Goal: Find specific page/section: Find specific page/section

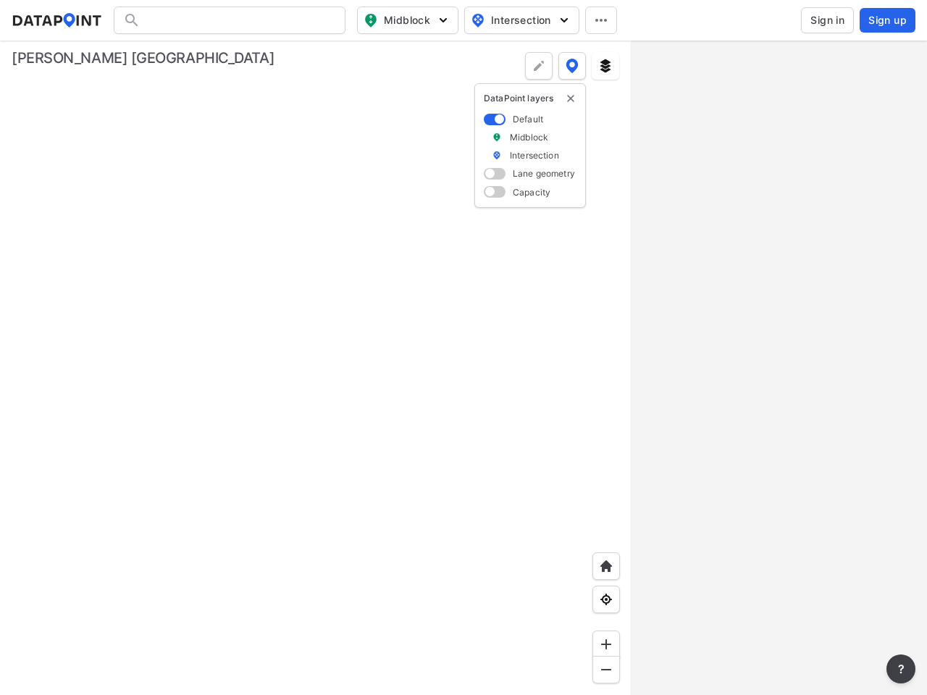
click at [408, 20] on span "Midblock" at bounding box center [405, 20] width 85 height 17
click at [521, 20] on span "Intersection" at bounding box center [520, 20] width 99 height 17
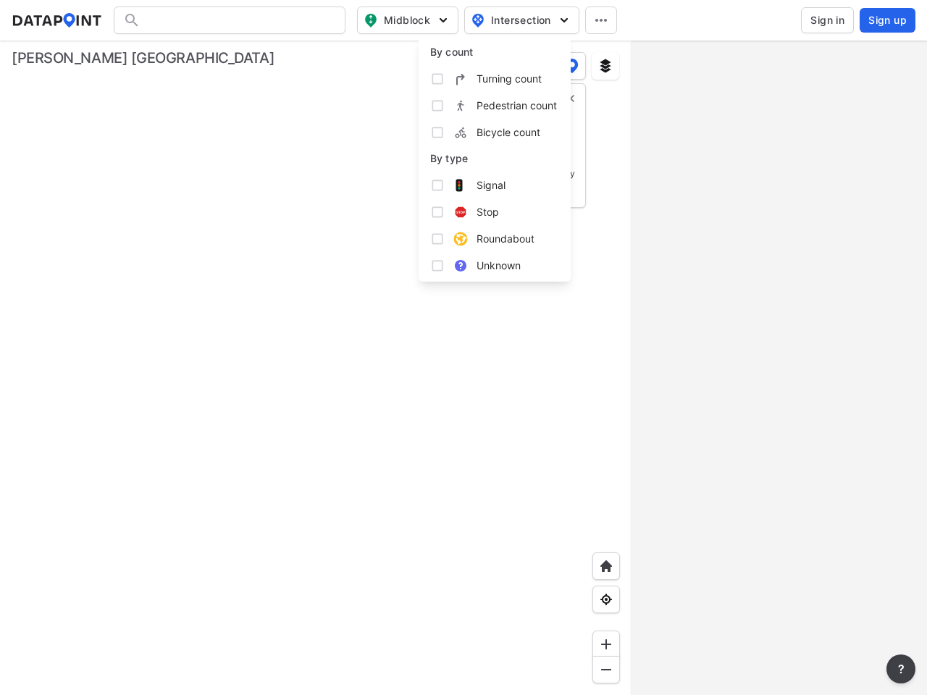
click at [601, 20] on icon at bounding box center [601, 20] width 12 height 3
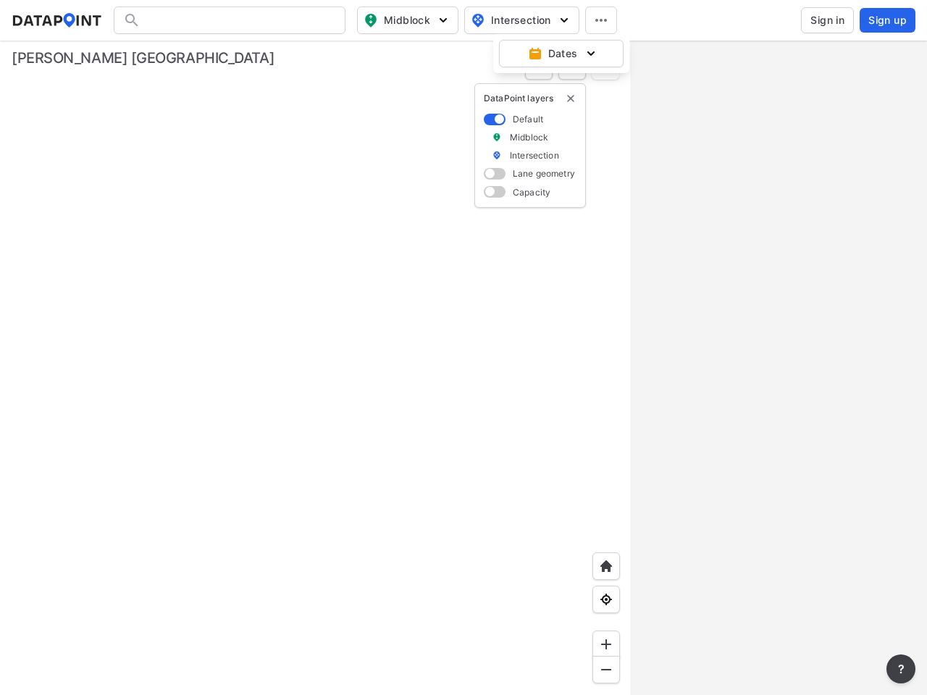
click at [571, 98] on img "delete" at bounding box center [571, 99] width 12 height 12
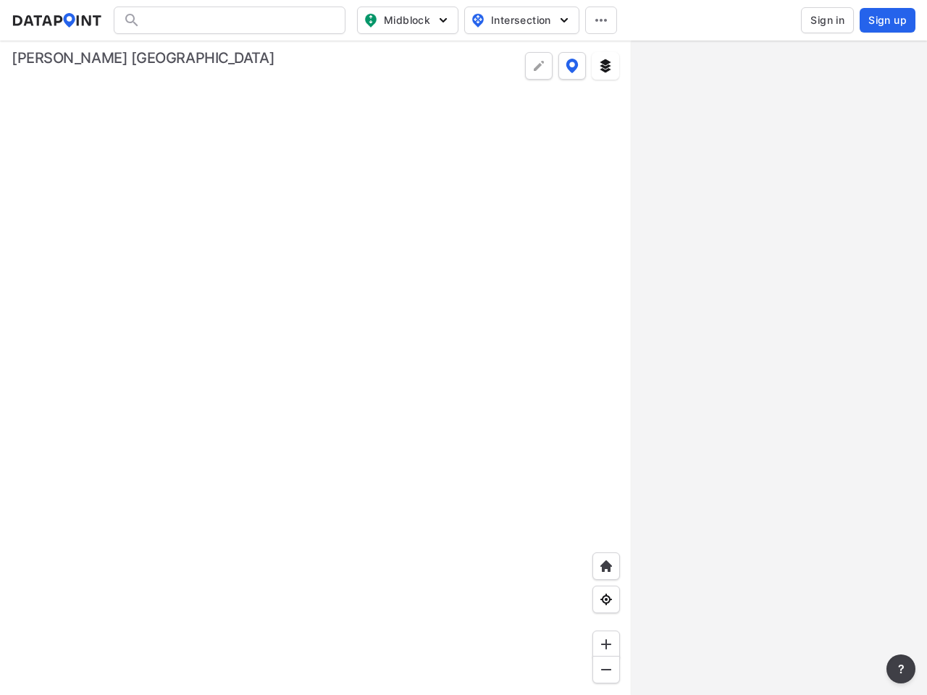
click at [606, 566] on img at bounding box center [606, 566] width 14 height 14
click at [606, 600] on img at bounding box center [606, 599] width 14 height 14
click at [606, 644] on img at bounding box center [606, 644] width 14 height 14
click at [606, 670] on img at bounding box center [606, 670] width 14 height 14
click at [605, 66] on img at bounding box center [605, 66] width 14 height 14
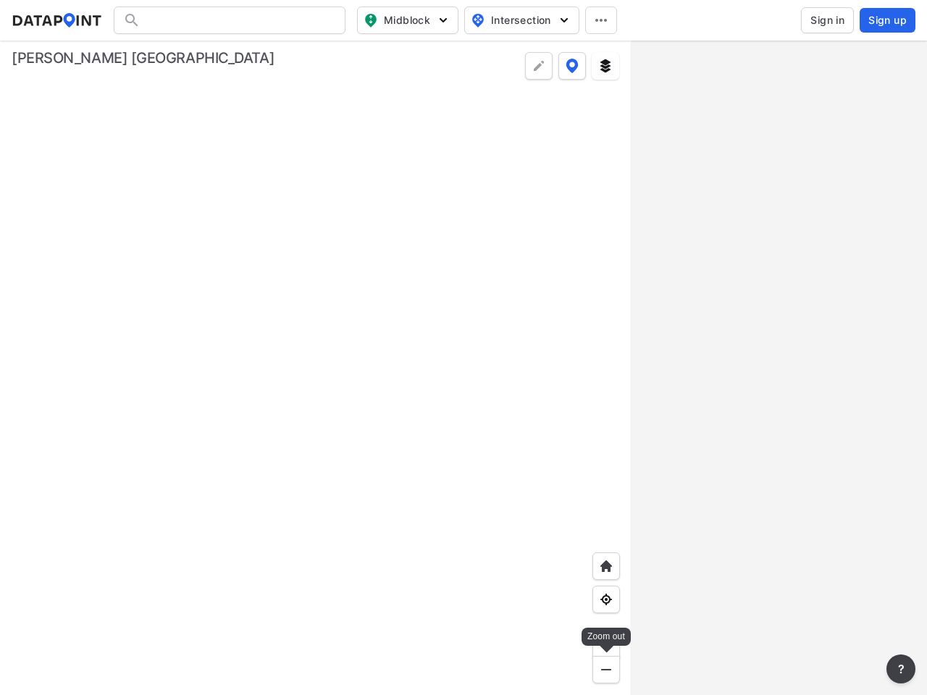
click at [572, 66] on img at bounding box center [572, 66] width 13 height 14
